Goal: Task Accomplishment & Management: Manage account settings

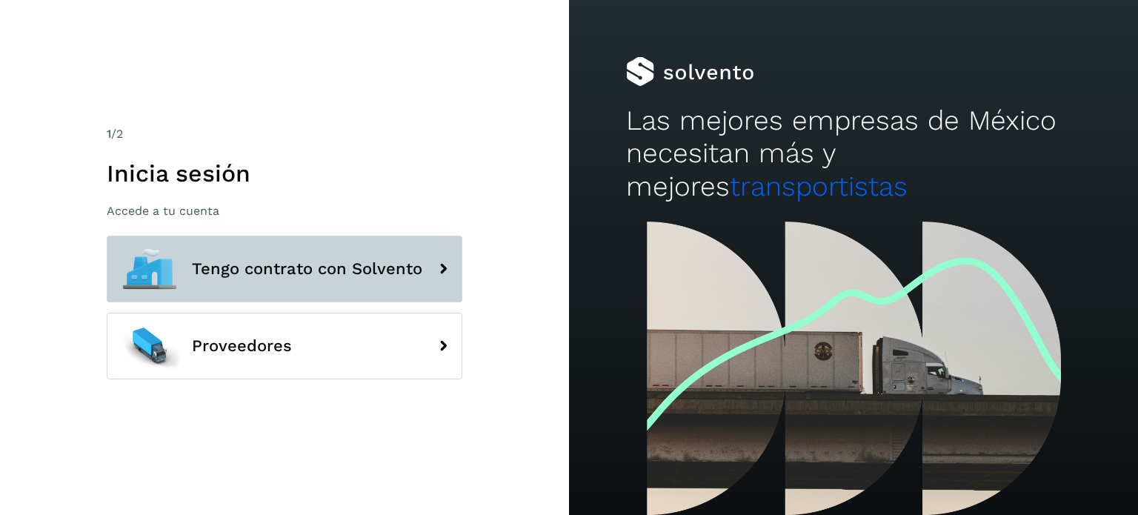
click at [325, 290] on button "Tengo contrato con Solvento" at bounding box center [285, 269] width 356 height 67
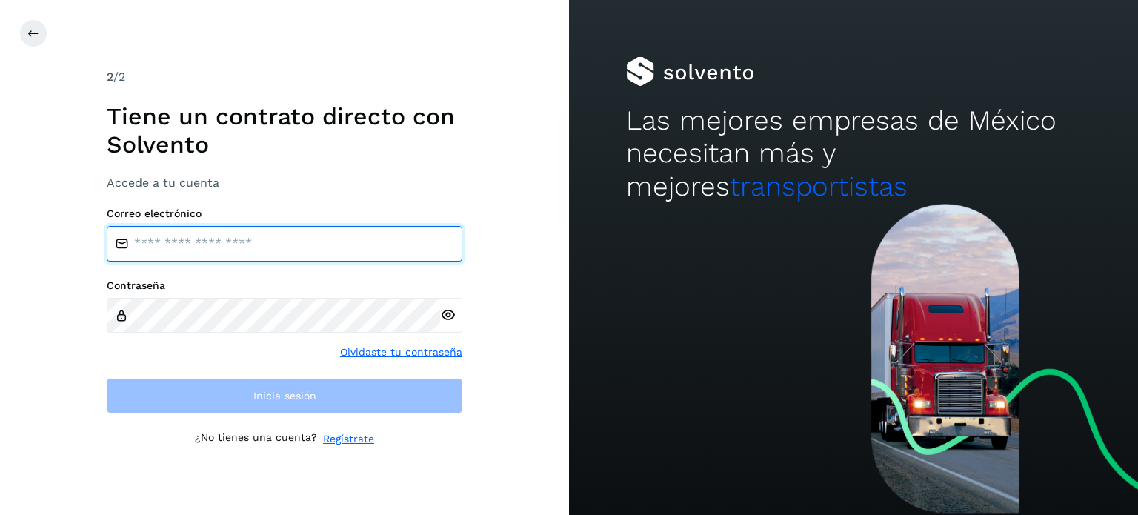
type input "**********"
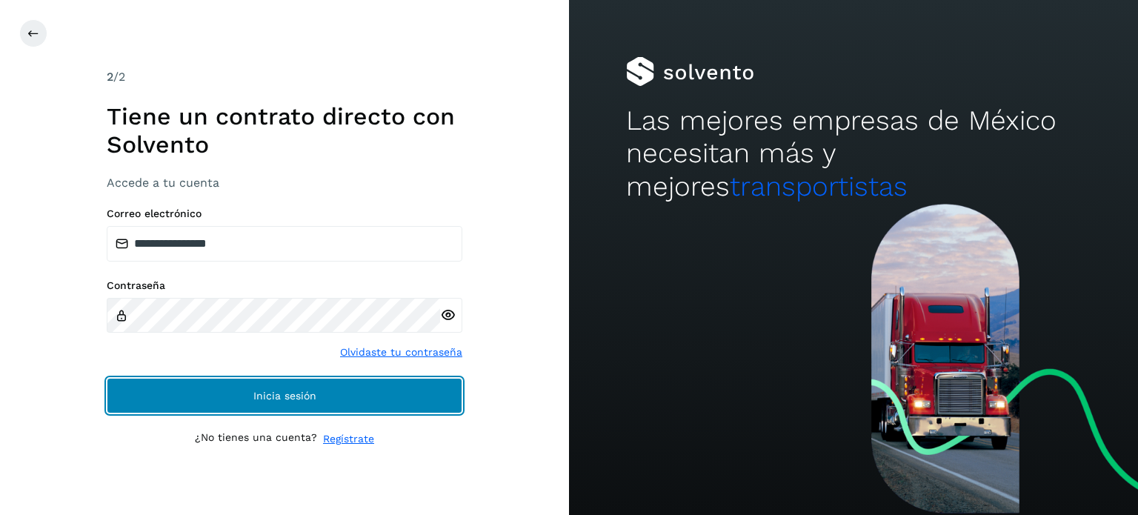
click at [310, 390] on span "Inicia sesión" at bounding box center [284, 395] width 63 height 10
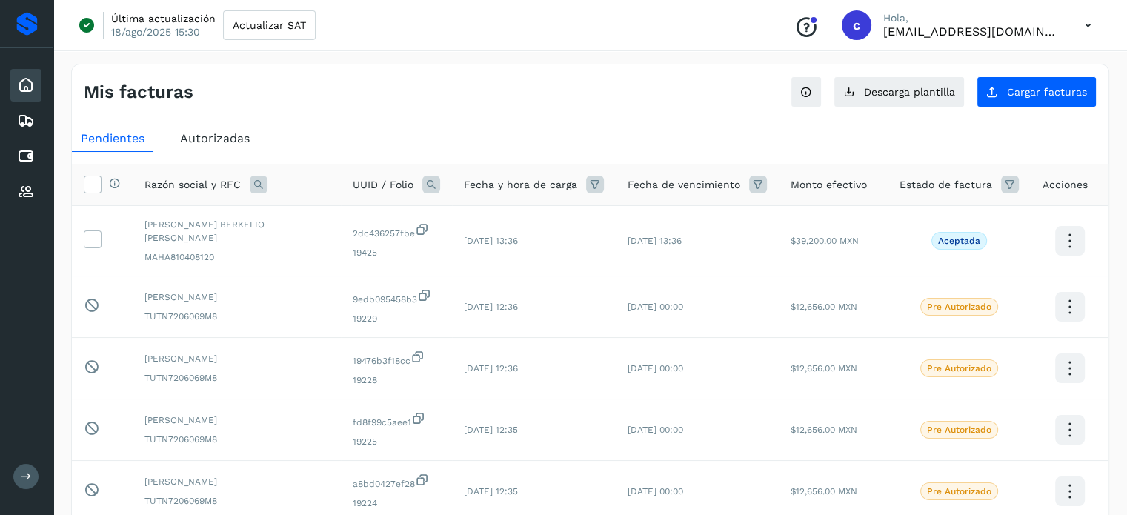
click at [23, 476] on icon at bounding box center [26, 476] width 11 height 11
click at [18, 478] on button at bounding box center [25, 476] width 25 height 25
click at [21, 476] on icon at bounding box center [26, 476] width 11 height 11
click at [18, 485] on button at bounding box center [25, 476] width 25 height 25
